Goal: Task Accomplishment & Management: Use online tool/utility

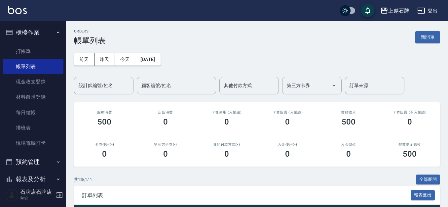
scroll to position [61, 0]
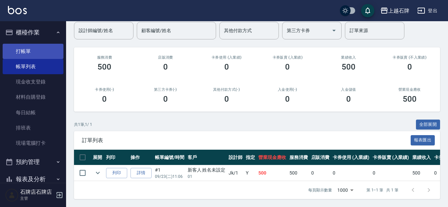
click at [22, 47] on link "打帳單" at bounding box center [33, 51] width 61 height 15
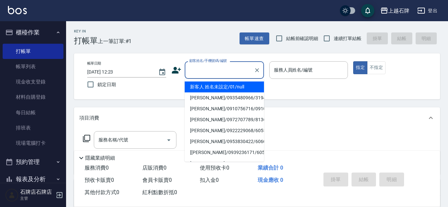
drag, startPoint x: 223, startPoint y: 71, endPoint x: 243, endPoint y: 85, distance: 24.9
click at [223, 71] on input "顧客姓名/手機號碼/編號" at bounding box center [219, 70] width 63 height 12
drag, startPoint x: 246, startPoint y: 88, endPoint x: 312, endPoint y: 91, distance: 66.9
click at [248, 87] on li "新客人 姓名未設定/01/null" at bounding box center [224, 86] width 79 height 11
type input "1"
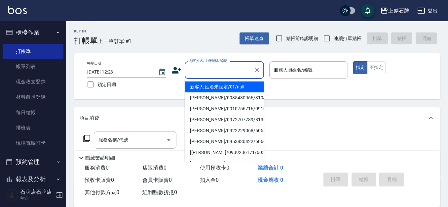
type input "新客人 姓名未設定/01/null"
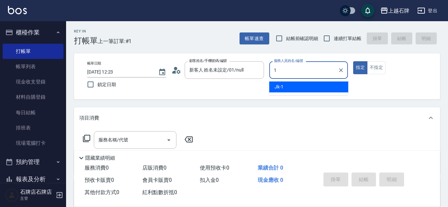
click at [313, 90] on div "Jk -1" at bounding box center [308, 86] width 79 height 11
type input "Jk-1"
click at [129, 142] on input "服務名稱/代號" at bounding box center [130, 140] width 67 height 12
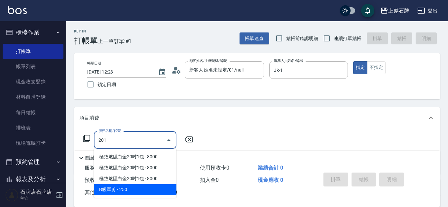
click at [139, 185] on span "B級單剪 - 250" at bounding box center [135, 189] width 83 height 11
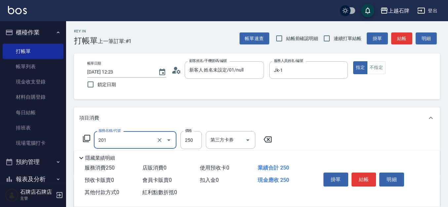
type input "B級單剪(201)"
drag, startPoint x: 202, startPoint y: 132, endPoint x: 199, endPoint y: 135, distance: 4.0
click at [201, 133] on div "服務名稱/代號 B級單剪(201) 服務名稱/代號 價格 250 價格 第三方卡券 第三方卡券" at bounding box center [177, 140] width 197 height 18
click at [197, 136] on input "250" at bounding box center [191, 140] width 21 height 18
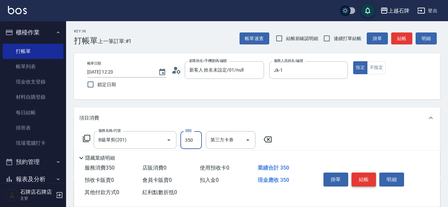
type input "350"
click at [362, 175] on button "結帳" at bounding box center [364, 179] width 25 height 14
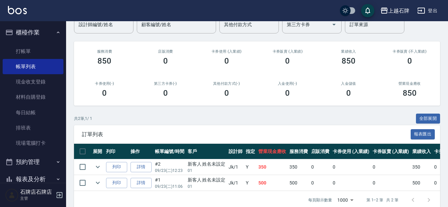
scroll to position [76, 0]
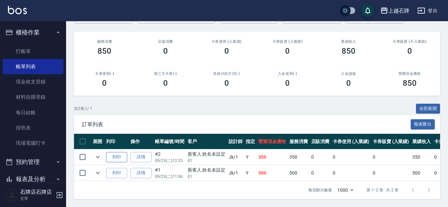
click at [116, 152] on button "列印" at bounding box center [116, 157] width 21 height 10
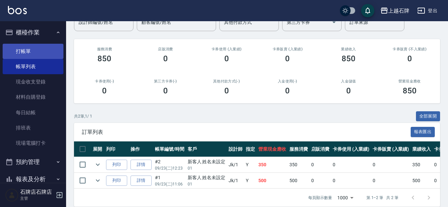
click at [24, 51] on link "打帳單" at bounding box center [33, 51] width 61 height 15
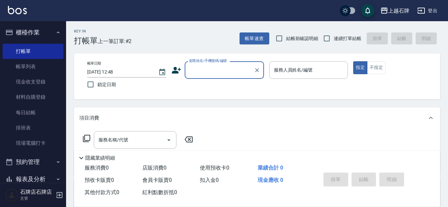
drag, startPoint x: 230, startPoint y: 75, endPoint x: 233, endPoint y: 70, distance: 6.1
click at [230, 74] on input "顧客姓名/手機號碼/編號" at bounding box center [219, 70] width 63 height 12
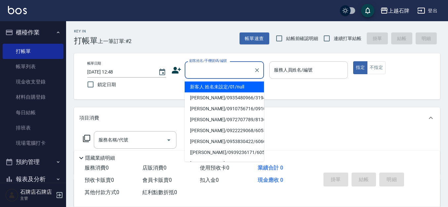
click at [247, 85] on li "新客人 姓名未設定/01/null" at bounding box center [224, 86] width 79 height 11
type input "新客人 姓名未設定/01/null"
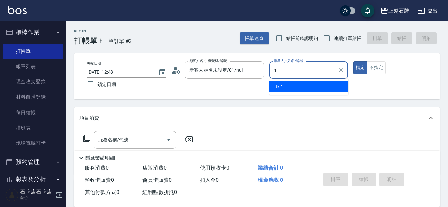
click at [287, 82] on div "Jk -1" at bounding box center [308, 86] width 79 height 11
type input "Jk-1"
click at [143, 143] on input "服務名稱/代號" at bounding box center [130, 140] width 67 height 12
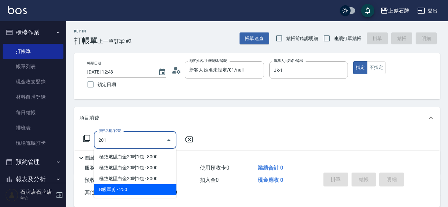
click at [153, 187] on span "B級單剪 - 250" at bounding box center [135, 189] width 83 height 11
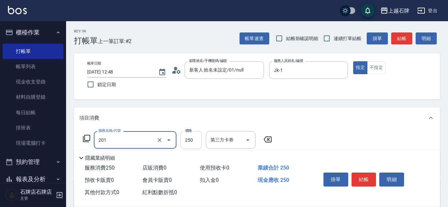
type input "B級單剪(201)"
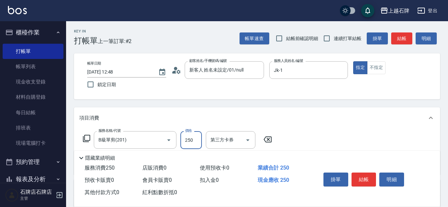
drag, startPoint x: 191, startPoint y: 142, endPoint x: 358, endPoint y: 144, distance: 167.3
click at [191, 142] on input "250" at bounding box center [191, 140] width 21 height 18
type input "350"
click at [369, 180] on button "結帳" at bounding box center [364, 179] width 25 height 14
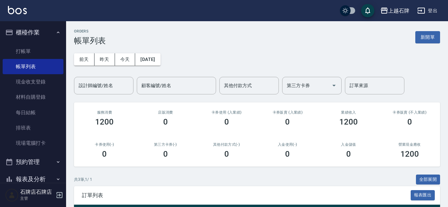
scroll to position [92, 0]
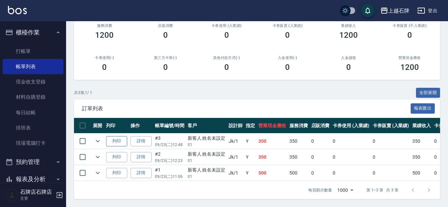
click at [113, 136] on button "列印" at bounding box center [116, 141] width 21 height 10
click at [33, 53] on link "打帳單" at bounding box center [33, 51] width 61 height 15
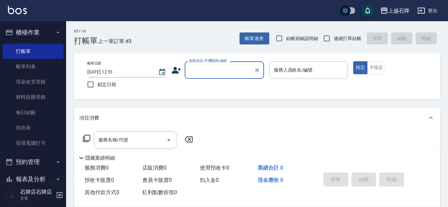
click at [215, 77] on div "顧客姓名/手機號碼/編號" at bounding box center [224, 70] width 79 height 18
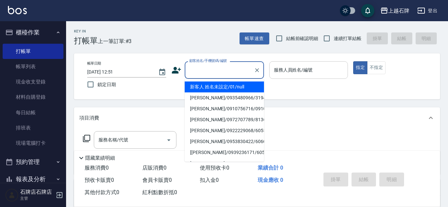
click at [230, 88] on li "新客人 姓名未設定/01/null" at bounding box center [224, 86] width 79 height 11
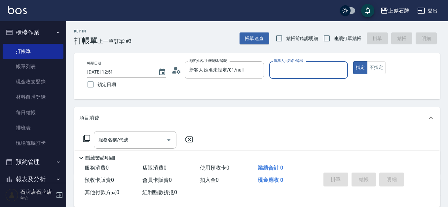
type input "新客人 姓名未設定/01/null"
click at [308, 73] on input "服務人員姓名/編號" at bounding box center [308, 70] width 73 height 12
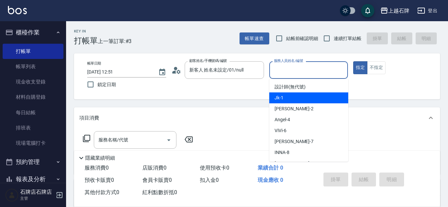
click at [307, 94] on div "Jk -1" at bounding box center [308, 97] width 79 height 11
type input "Jk-1"
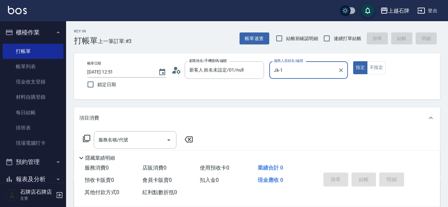
click at [115, 141] on div "服務名稱/代號 服務名稱/代號" at bounding box center [135, 140] width 83 height 18
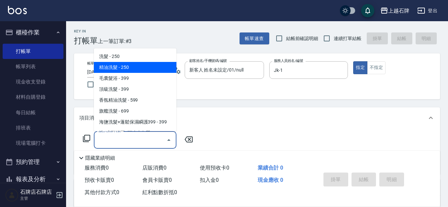
click at [152, 63] on span "精油洗髮 - 250" at bounding box center [135, 67] width 83 height 11
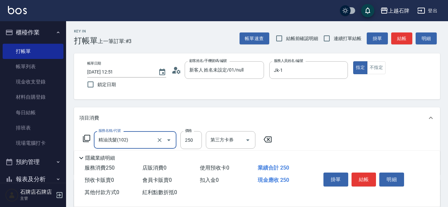
type input "精油洗髮(102)"
drag, startPoint x: 159, startPoint y: 140, endPoint x: 149, endPoint y: 140, distance: 9.9
click at [159, 140] on icon "Clear" at bounding box center [159, 140] width 7 height 7
click at [149, 140] on input "服務名稱/代號" at bounding box center [126, 140] width 58 height 12
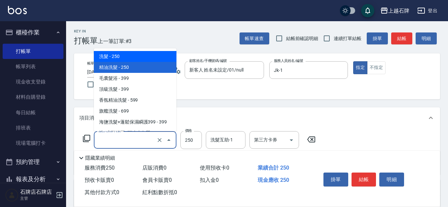
click at [158, 50] on ul "洗髮 - 250 精油洗髮 - 250 毛囊髮浴 - 399 頂級洗髮 - 399 香氛精油洗髮 - 599 旗艦洗髮 - 699 海鹽洗髮+蓬鬆保濕瞬護39…" at bounding box center [135, 89] width 83 height 83
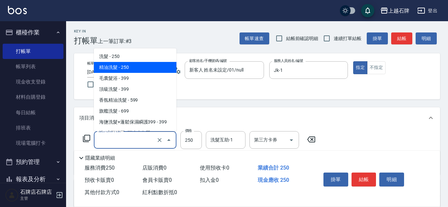
drag, startPoint x: 158, startPoint y: 60, endPoint x: 175, endPoint y: 85, distance: 29.9
click at [158, 60] on span "洗髮 - 250" at bounding box center [135, 56] width 83 height 11
type input "洗髮(101)"
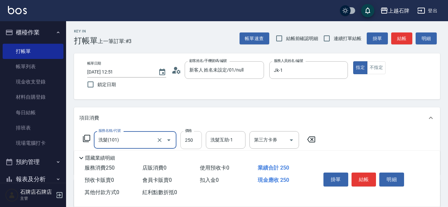
drag, startPoint x: 194, startPoint y: 148, endPoint x: 197, endPoint y: 143, distance: 5.5
click at [194, 146] on div "Key In 打帳單 上一筆訂單:#3 帳單速查 結帳前確認明細 連續打單結帳 掛單 結帳 明細 帳單日期 [DATE] 12:51 鎖定日期 顧客姓名/手機…" at bounding box center [257, 171] width 382 height 301
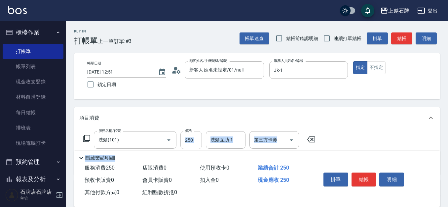
click at [197, 143] on input "250" at bounding box center [191, 140] width 21 height 18
type input "300"
click at [224, 141] on div "洗髮互助-1 洗髮互助-1" at bounding box center [226, 140] width 40 height 18
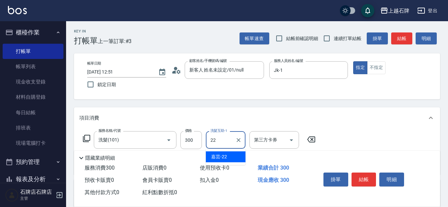
click at [234, 156] on div "嘉芸 -22" at bounding box center [226, 156] width 40 height 11
type input "嘉芸-22"
click at [369, 173] on button "結帳" at bounding box center [364, 179] width 25 height 14
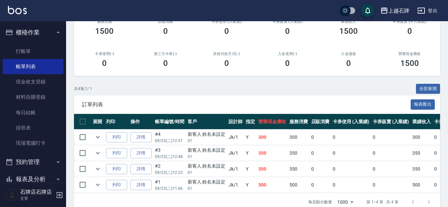
scroll to position [99, 0]
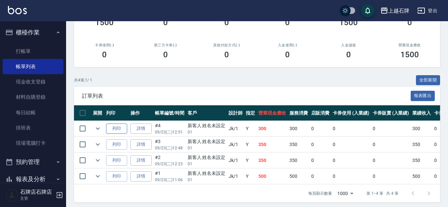
click at [117, 126] on button "列印" at bounding box center [116, 128] width 21 height 10
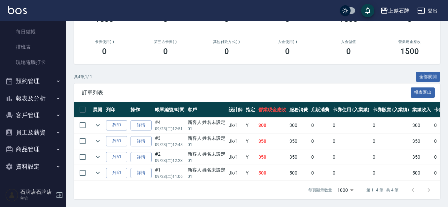
scroll to position [108, 0]
click at [49, 97] on button "報表及分析" at bounding box center [33, 98] width 61 height 17
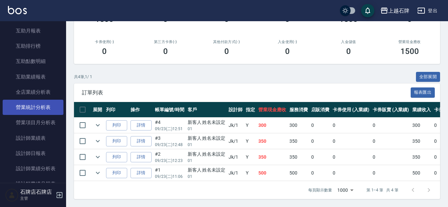
scroll to position [279, 0]
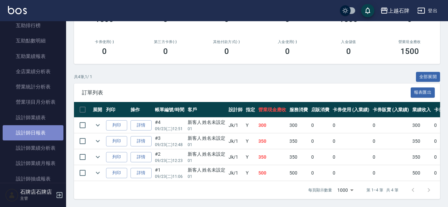
click at [56, 129] on link "設計師日報表" at bounding box center [33, 132] width 61 height 15
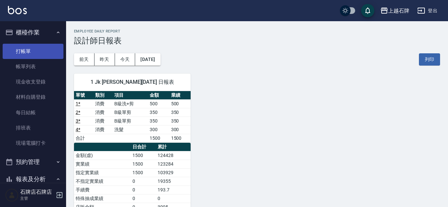
click at [29, 52] on link "打帳單" at bounding box center [33, 51] width 61 height 15
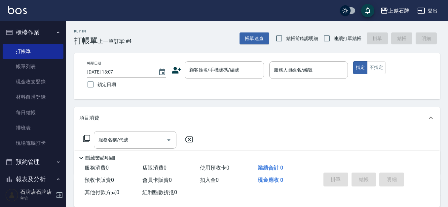
click at [209, 39] on div "Key In 打帳單 上一筆訂單:#4 帳單速查 結帳前確認明細 連續打單結帳 掛單 結帳 明細" at bounding box center [253, 33] width 374 height 24
click at [375, 70] on button "不指定" at bounding box center [376, 67] width 19 height 13
click at [217, 35] on div "Key In 打帳單 上一筆訂單:#4 帳單速查 結帳前確認明細 連續打單結帳 掛單 結帳 明細" at bounding box center [253, 33] width 374 height 24
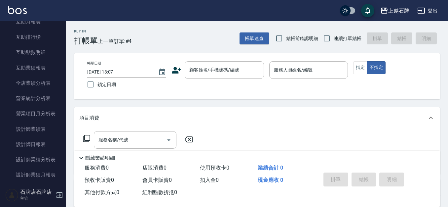
scroll to position [298, 0]
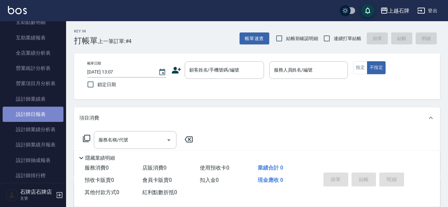
click at [43, 114] on link "設計師日報表" at bounding box center [33, 113] width 61 height 15
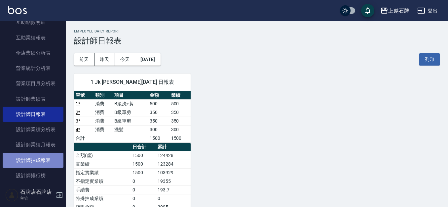
click at [51, 161] on link "設計師抽成報表" at bounding box center [33, 159] width 61 height 15
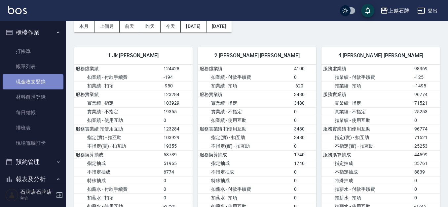
click at [32, 88] on link "現金收支登錄" at bounding box center [33, 81] width 61 height 15
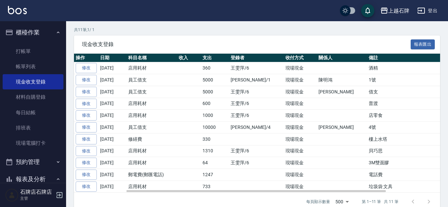
scroll to position [124, 0]
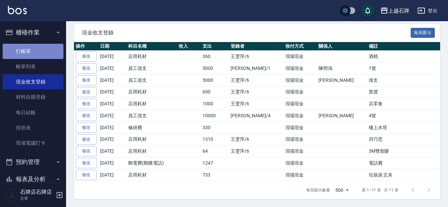
click at [34, 52] on link "打帳單" at bounding box center [33, 51] width 61 height 15
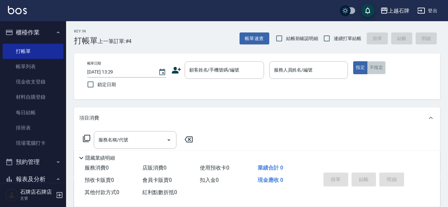
click at [382, 69] on button "不指定" at bounding box center [376, 67] width 19 height 13
click at [187, 38] on div "Key In 打帳單 上一筆訂單:#4 帳單速查 結帳前確認明細 連續打單結帳 掛單 結帳 明細" at bounding box center [253, 33] width 374 height 24
click at [214, 43] on div "Key In 打帳單 上一筆訂單:#4 帳單速查 結帳前確認明細 連續打單結帳 掛單 結帳 明細" at bounding box center [253, 33] width 374 height 24
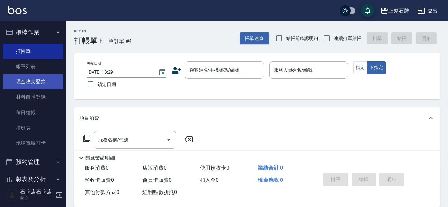
click at [45, 80] on link "現金收支登錄" at bounding box center [33, 81] width 61 height 15
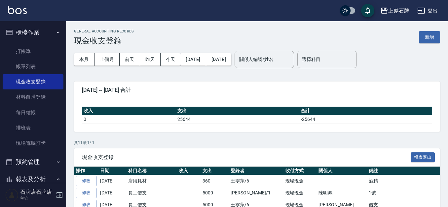
drag, startPoint x: 427, startPoint y: 34, endPoint x: 423, endPoint y: 34, distance: 4.3
click at [427, 34] on button "新增" at bounding box center [429, 37] width 21 height 12
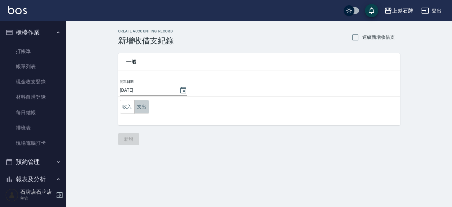
click at [142, 106] on button "支出" at bounding box center [141, 107] width 15 height 14
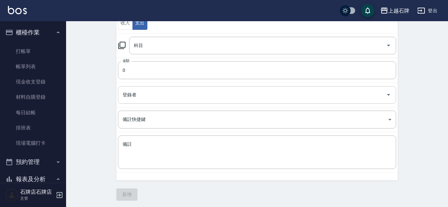
scroll to position [85, 0]
click at [192, 36] on div "科目" at bounding box center [262, 44] width 267 height 18
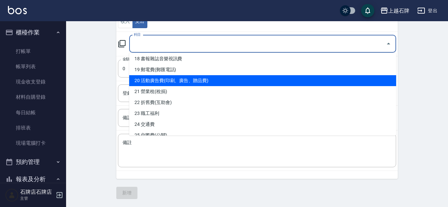
scroll to position [165, 0]
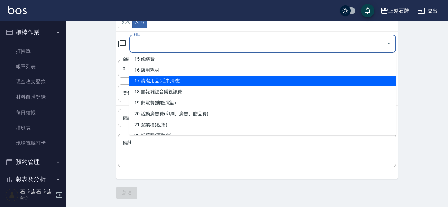
click at [201, 83] on li "17 清潔用品(毛巾清洗)" at bounding box center [262, 80] width 267 height 11
type input "17 清潔用品(毛巾清洗)"
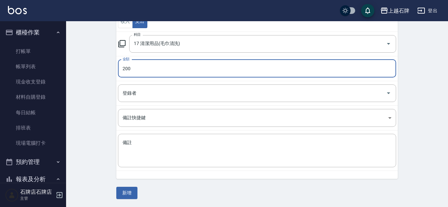
type input "200"
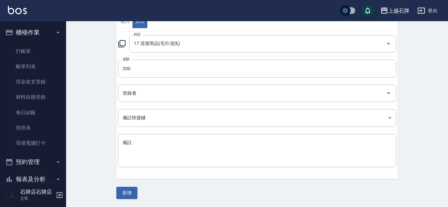
click at [195, 170] on td "備註 x 備註" at bounding box center [257, 150] width 282 height 40
click at [194, 164] on div "x 備註" at bounding box center [257, 150] width 278 height 33
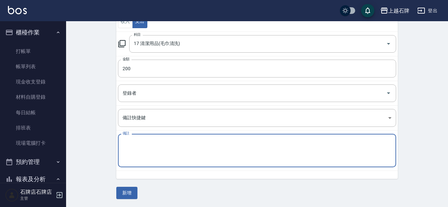
click at [151, 148] on textarea "備註" at bounding box center [257, 150] width 269 height 22
type textarea "地墊"
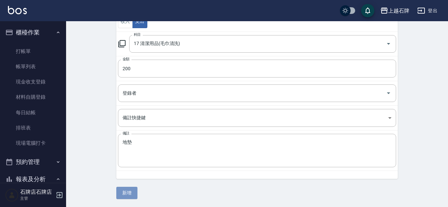
click at [130, 190] on button "新增" at bounding box center [126, 192] width 21 height 12
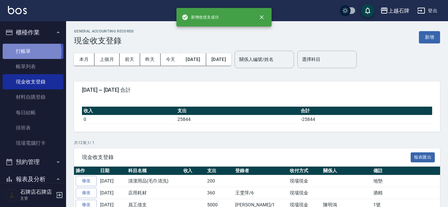
click at [22, 52] on link "打帳單" at bounding box center [33, 51] width 61 height 15
